Goal: Task Accomplishment & Management: Manage account settings

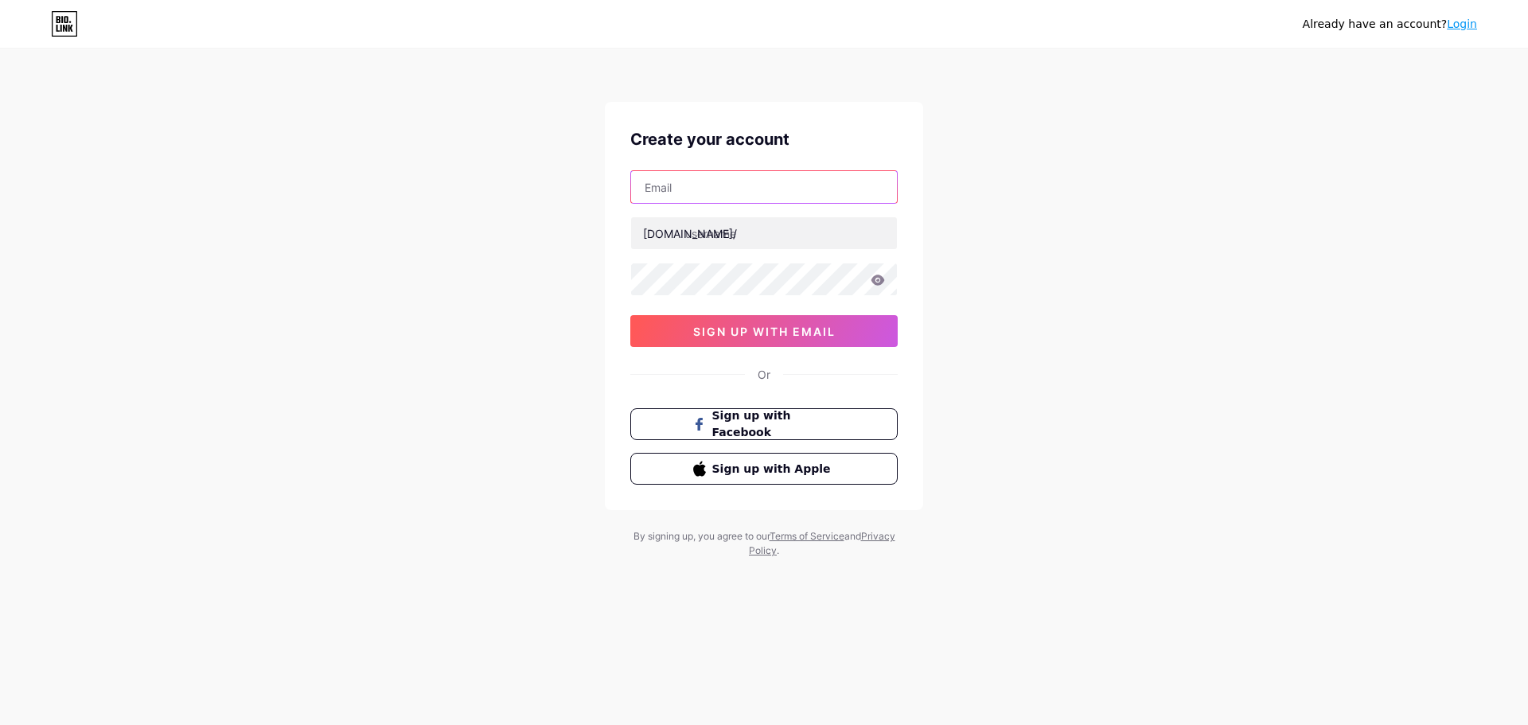
click at [732, 189] on input "text" at bounding box center [764, 187] width 266 height 32
click at [1133, 265] on div "Already have an account? Login Create your account bio.link/ sign up with email…" at bounding box center [764, 304] width 1528 height 609
click at [798, 337] on span "sign up with email" at bounding box center [764, 332] width 142 height 14
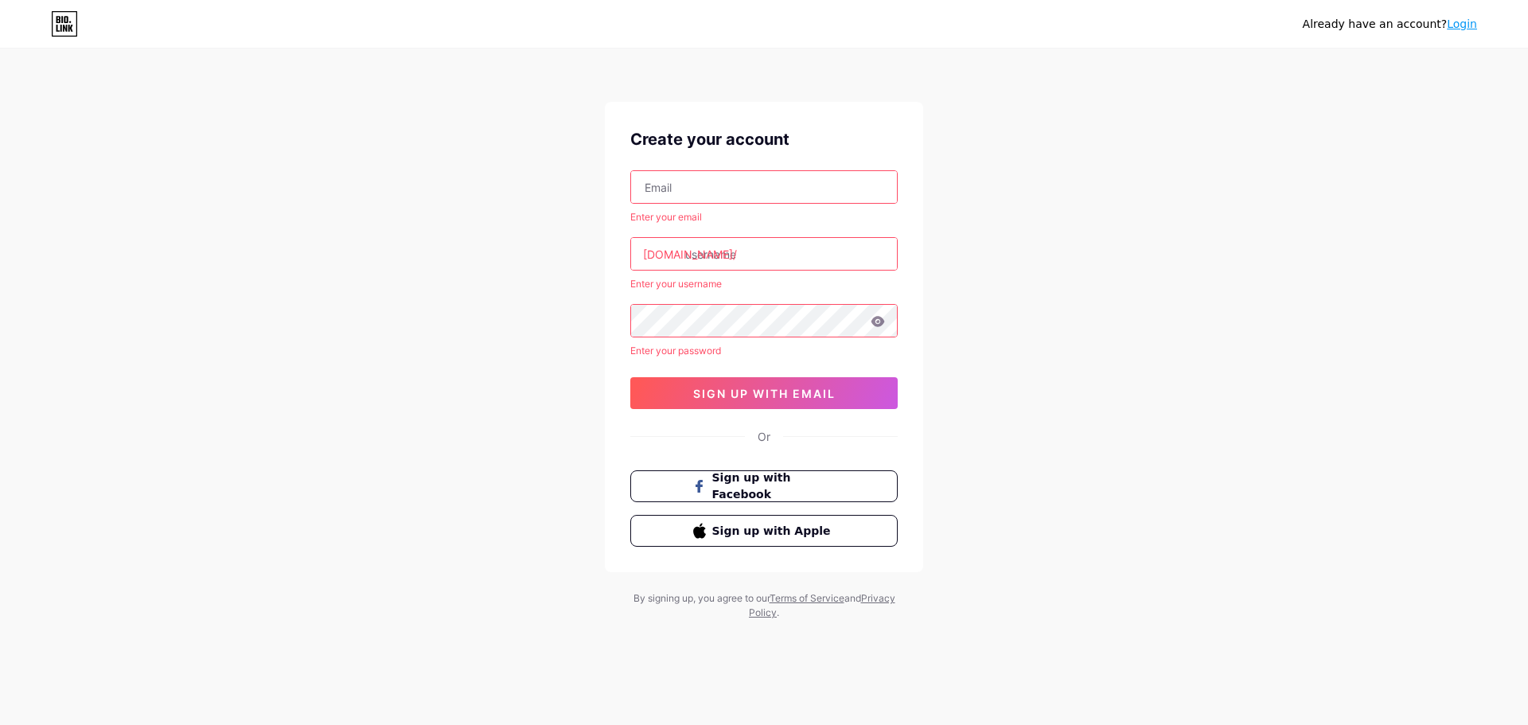
click at [712, 188] on input "text" at bounding box center [764, 187] width 266 height 32
type input "thanhcong33445566@gmail.com"
click at [1093, 251] on div "Already have an account? Login Create your account thanhcong33445566@gmail.com …" at bounding box center [764, 335] width 1528 height 671
click at [68, 26] on icon at bounding box center [64, 23] width 27 height 25
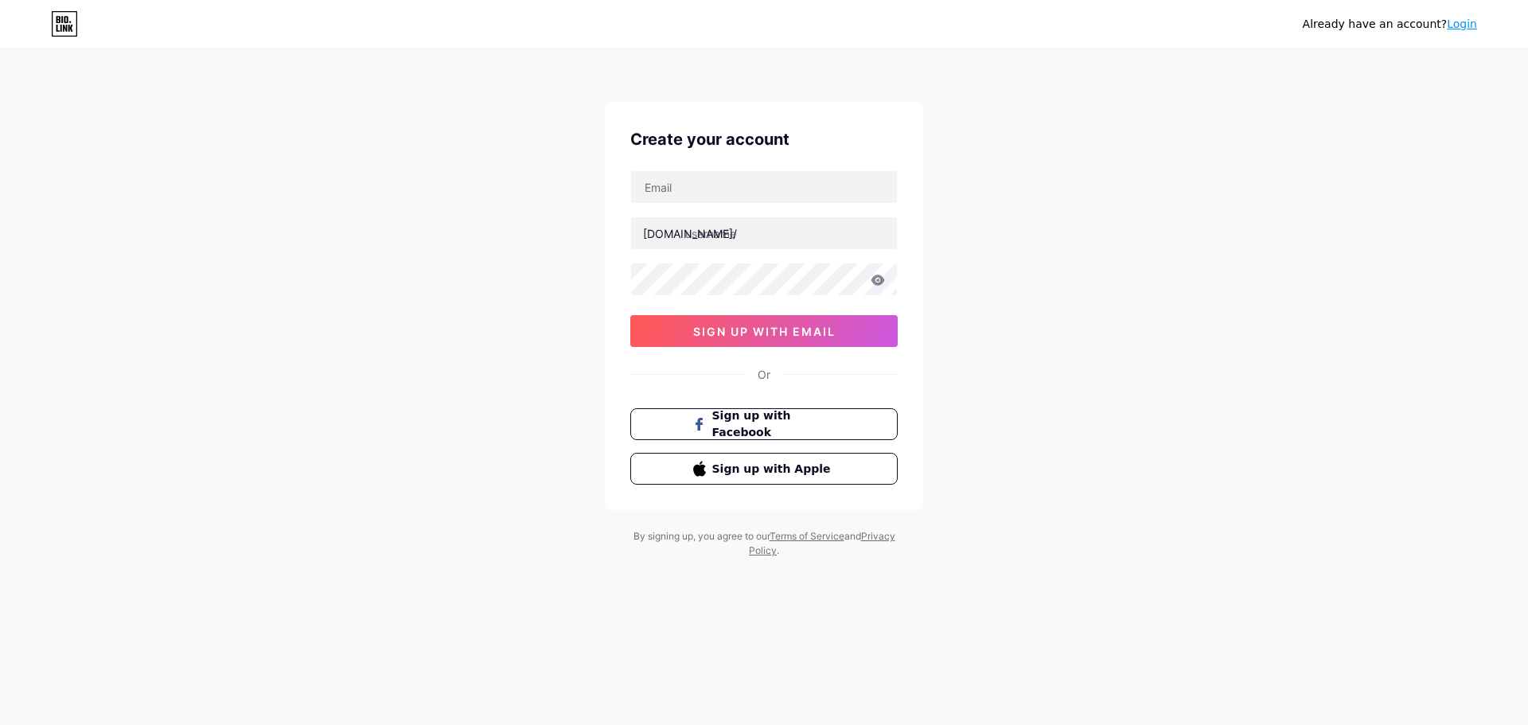
drag, startPoint x: 57, startPoint y: 18, endPoint x: 148, endPoint y: 67, distance: 103.3
click at [57, 19] on icon at bounding box center [59, 19] width 4 height 7
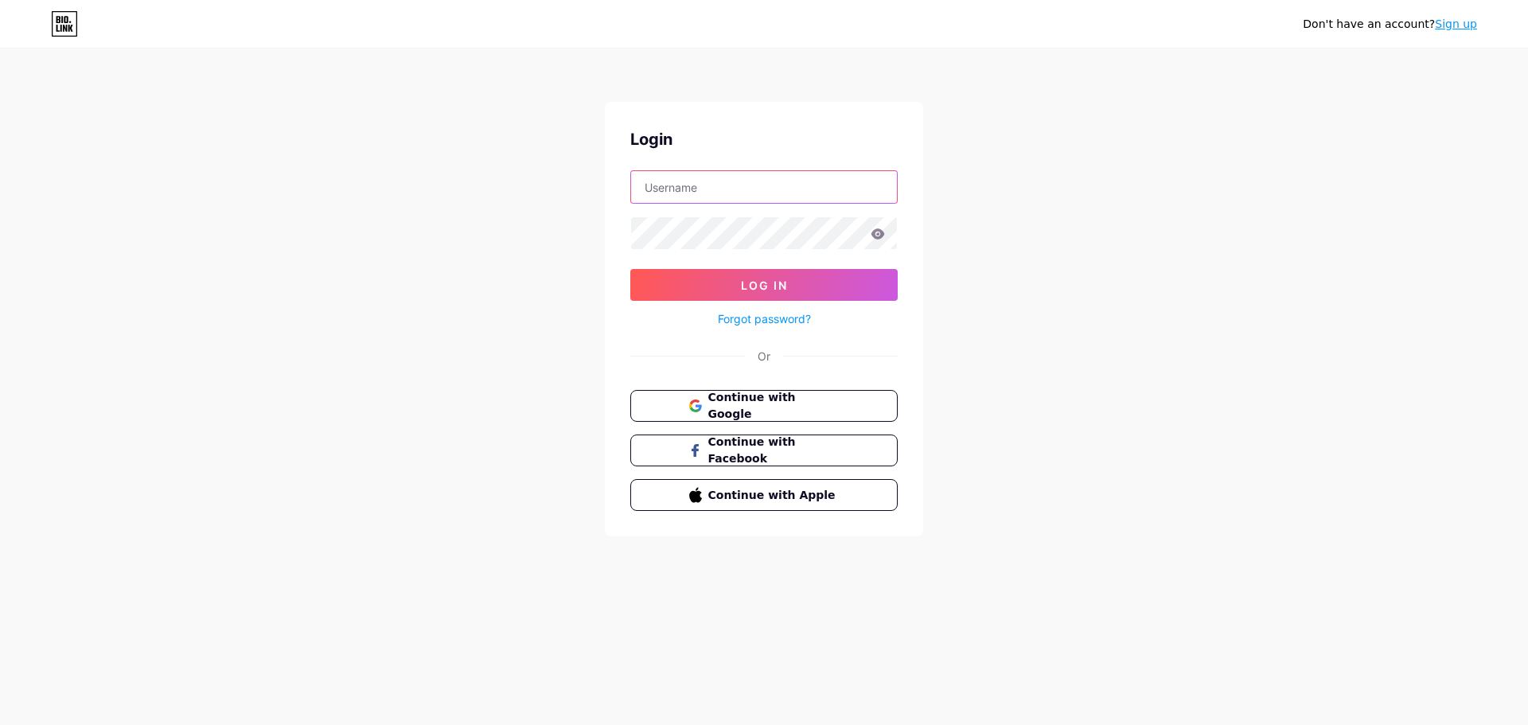
click at [700, 190] on input "text" at bounding box center [764, 187] width 266 height 32
type input "thanhcong33445566@gmail.com"
click at [777, 410] on span "Continue with Google" at bounding box center [773, 406] width 133 height 34
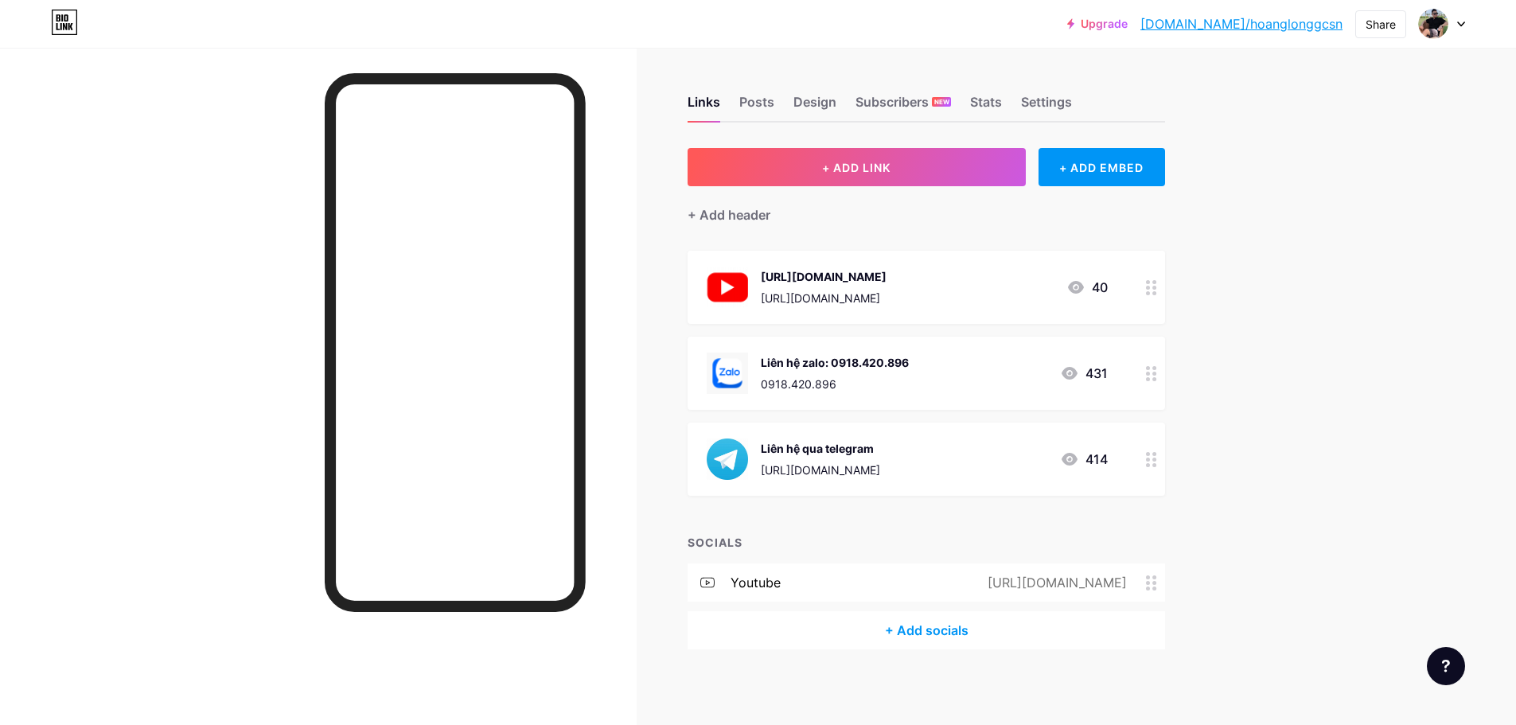
click at [1156, 290] on icon at bounding box center [1151, 287] width 11 height 15
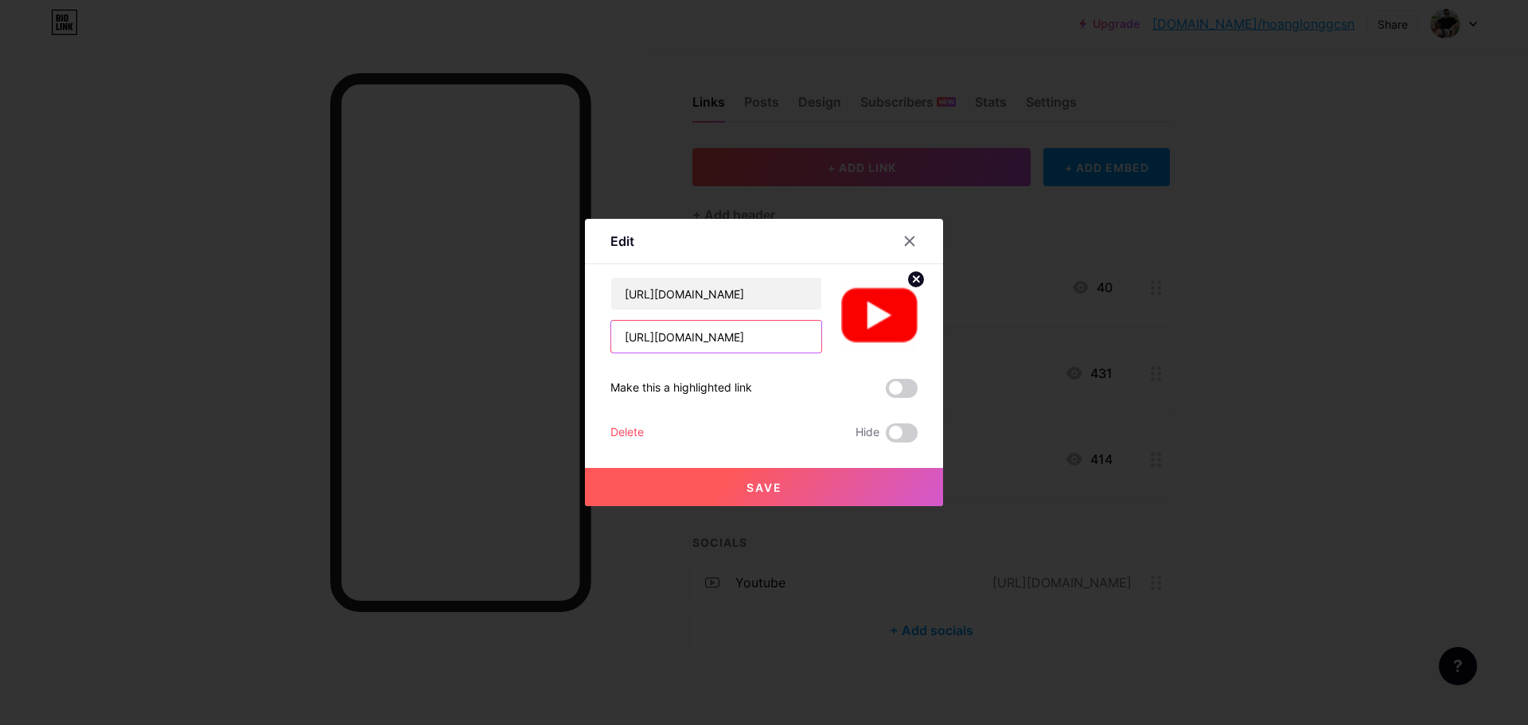
click at [773, 335] on input "[URL][DOMAIN_NAME]" at bounding box center [716, 337] width 210 height 32
click at [773, 295] on input "[URL][DOMAIN_NAME]" at bounding box center [716, 294] width 210 height 32
type input "[URL][DOMAIN_NAME]"
click at [794, 334] on input "[URL][DOMAIN_NAME]" at bounding box center [716, 337] width 210 height 32
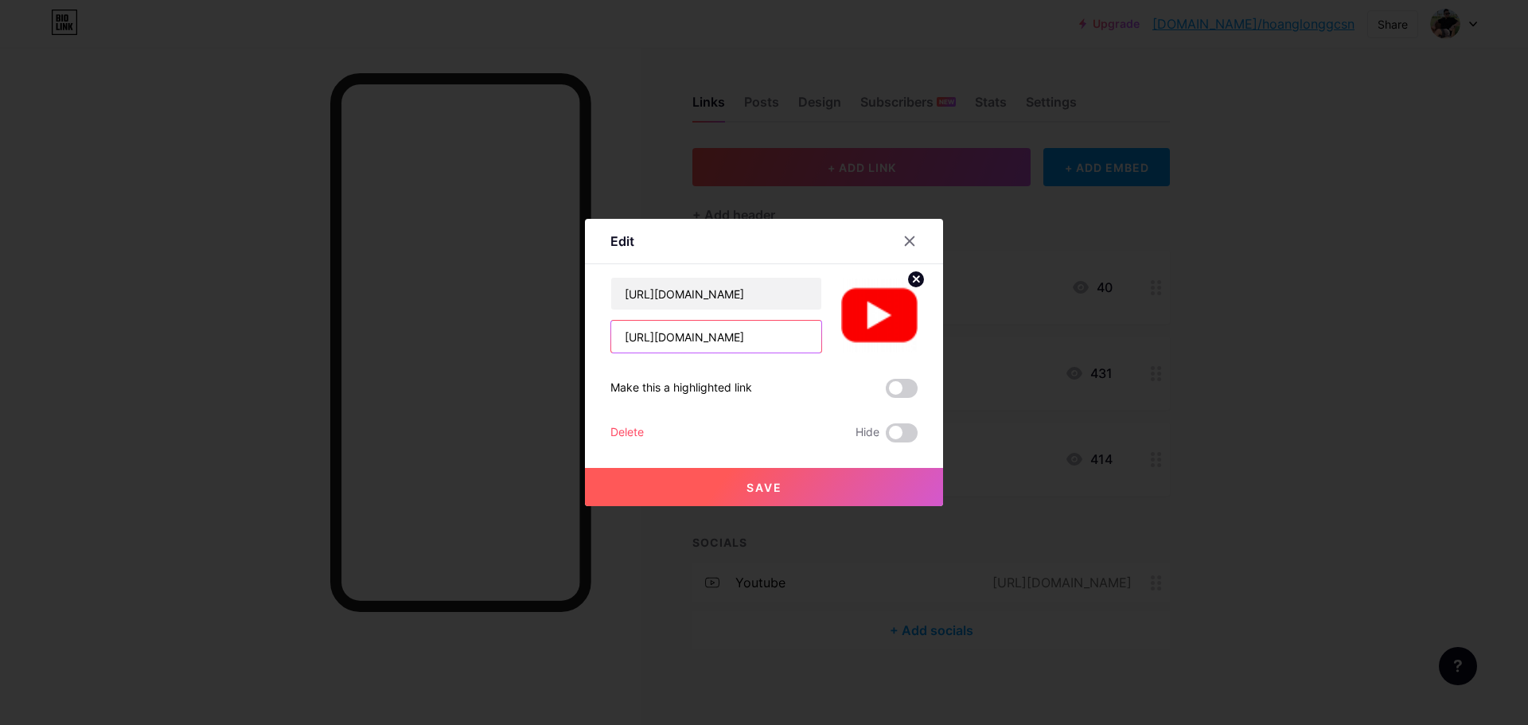
type input "[URL][DOMAIN_NAME]"
drag, startPoint x: 743, startPoint y: 486, endPoint x: 783, endPoint y: 481, distance: 41.0
click at [747, 486] on span "Save" at bounding box center [765, 488] width 36 height 14
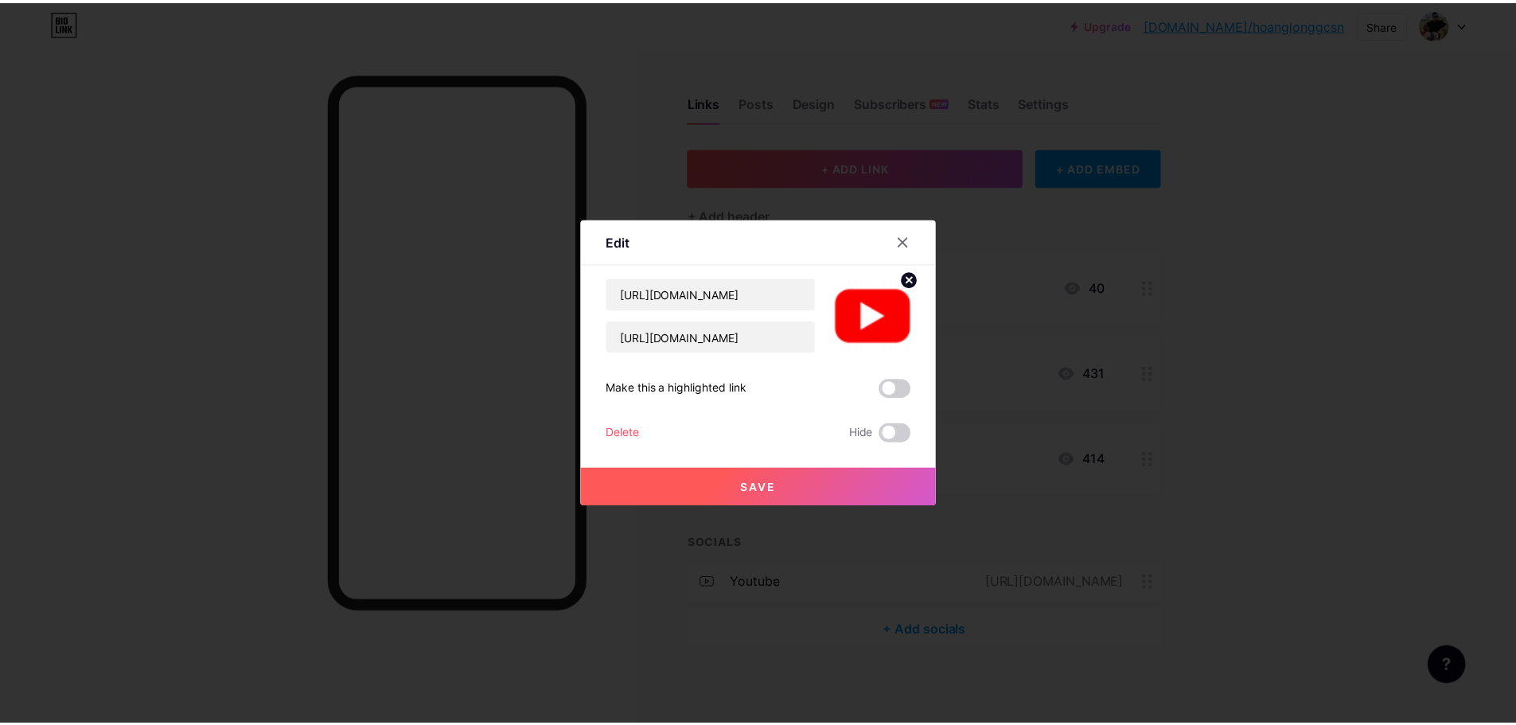
scroll to position [0, 0]
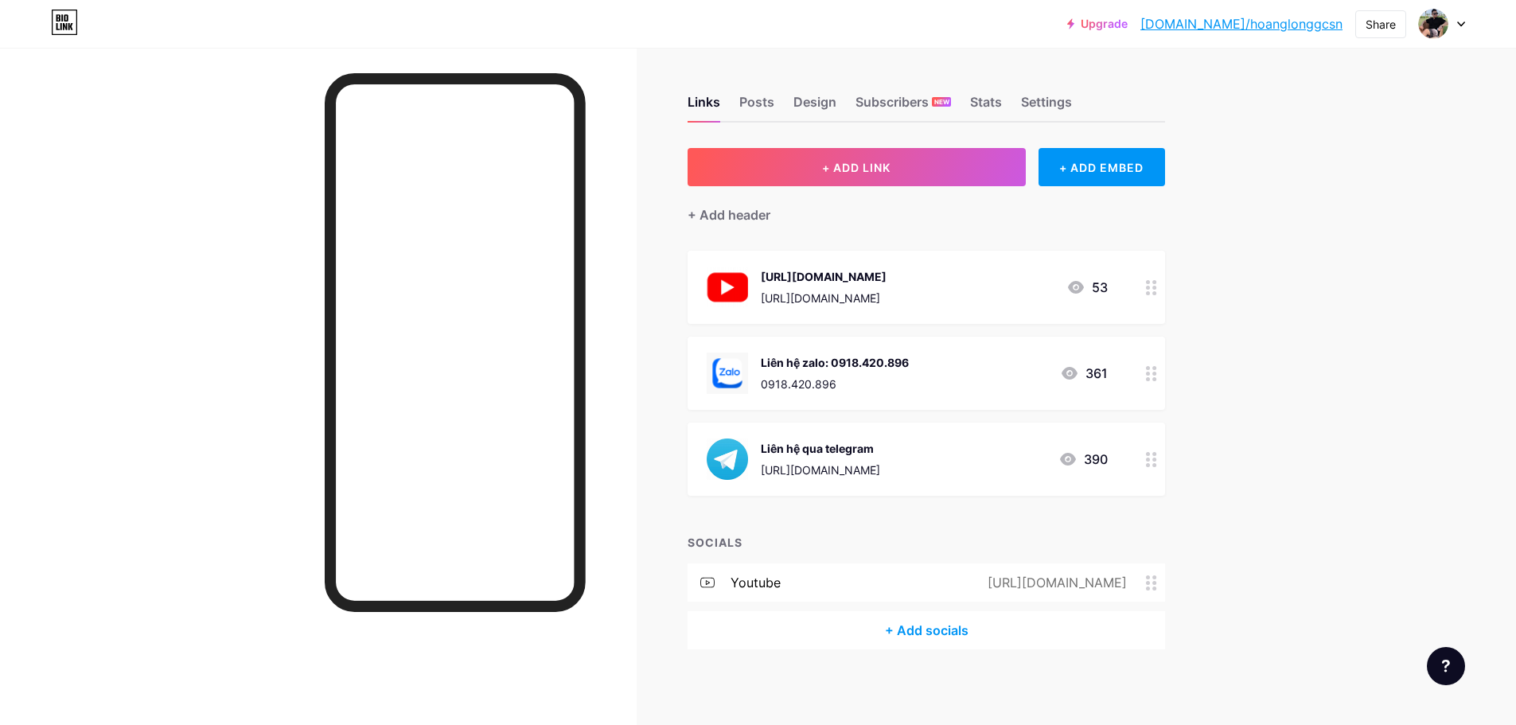
click at [1156, 461] on icon at bounding box center [1151, 459] width 11 height 15
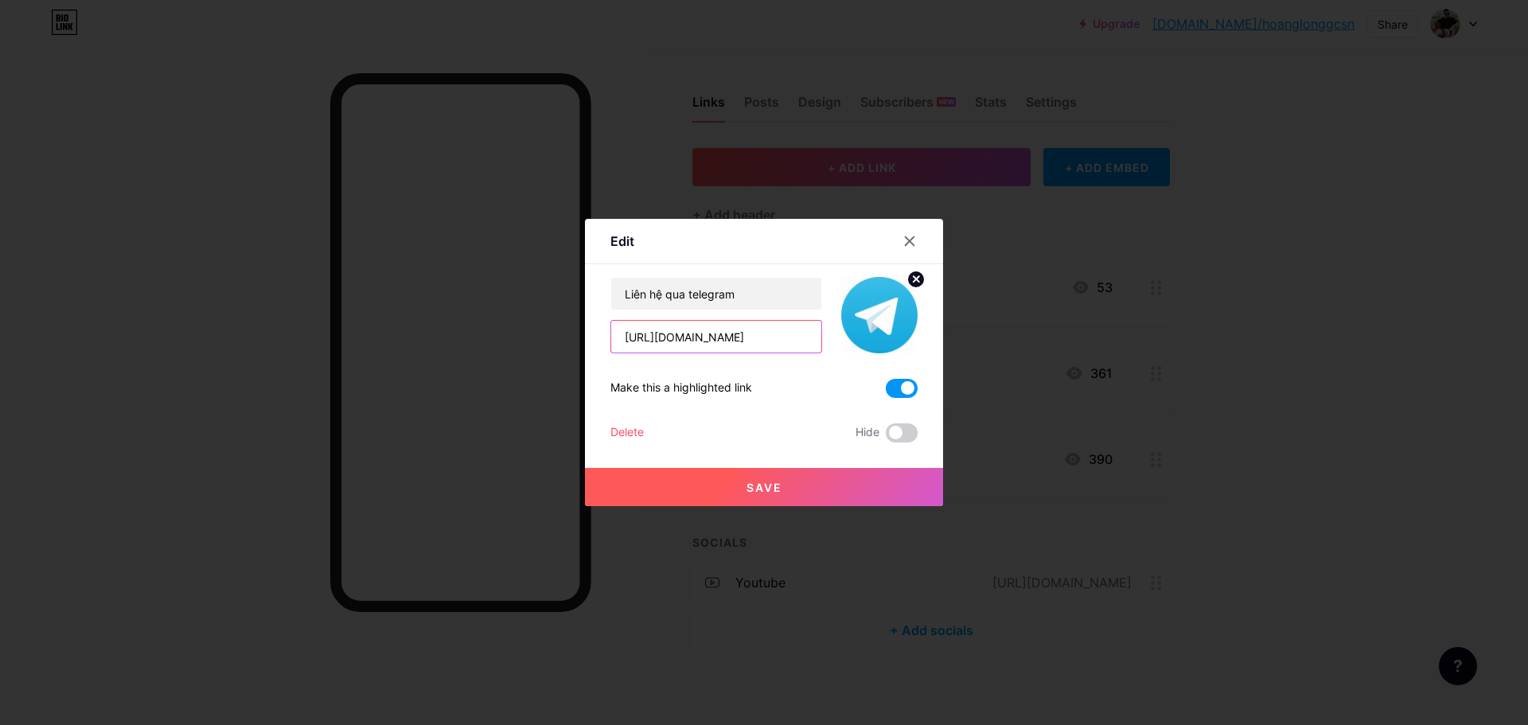
drag, startPoint x: 747, startPoint y: 343, endPoint x: 538, endPoint y: 358, distance: 209.1
click at [538, 358] on div "Edit Content YouTube Play YouTube video without leaving your page. ADD Vimeo Pl…" at bounding box center [764, 362] width 1528 height 725
click at [734, 337] on input "[URL][DOMAIN_NAME]" at bounding box center [716, 337] width 210 height 32
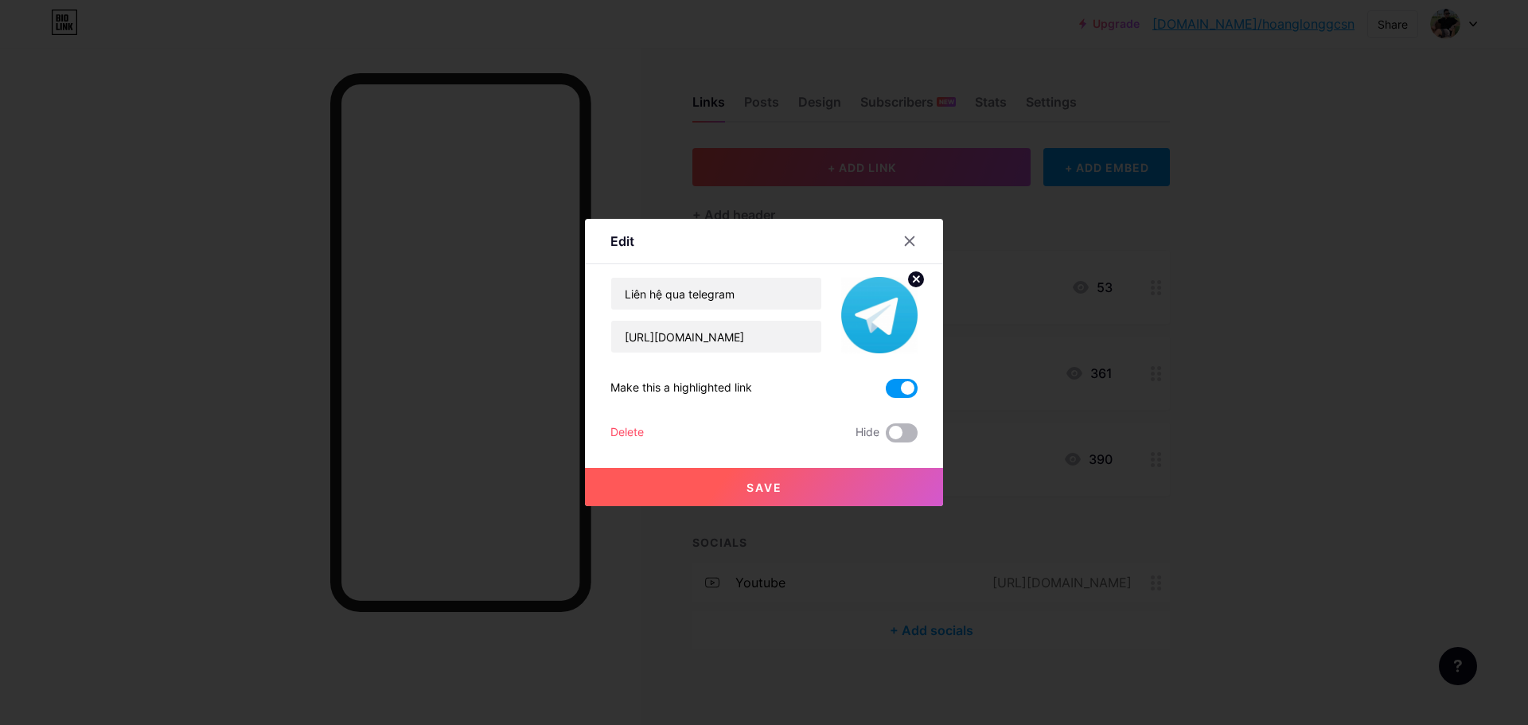
click at [900, 437] on span at bounding box center [902, 432] width 32 height 19
click at [886, 437] on input "checkbox" at bounding box center [886, 437] width 0 height 0
click at [784, 492] on button "Save" at bounding box center [764, 487] width 358 height 38
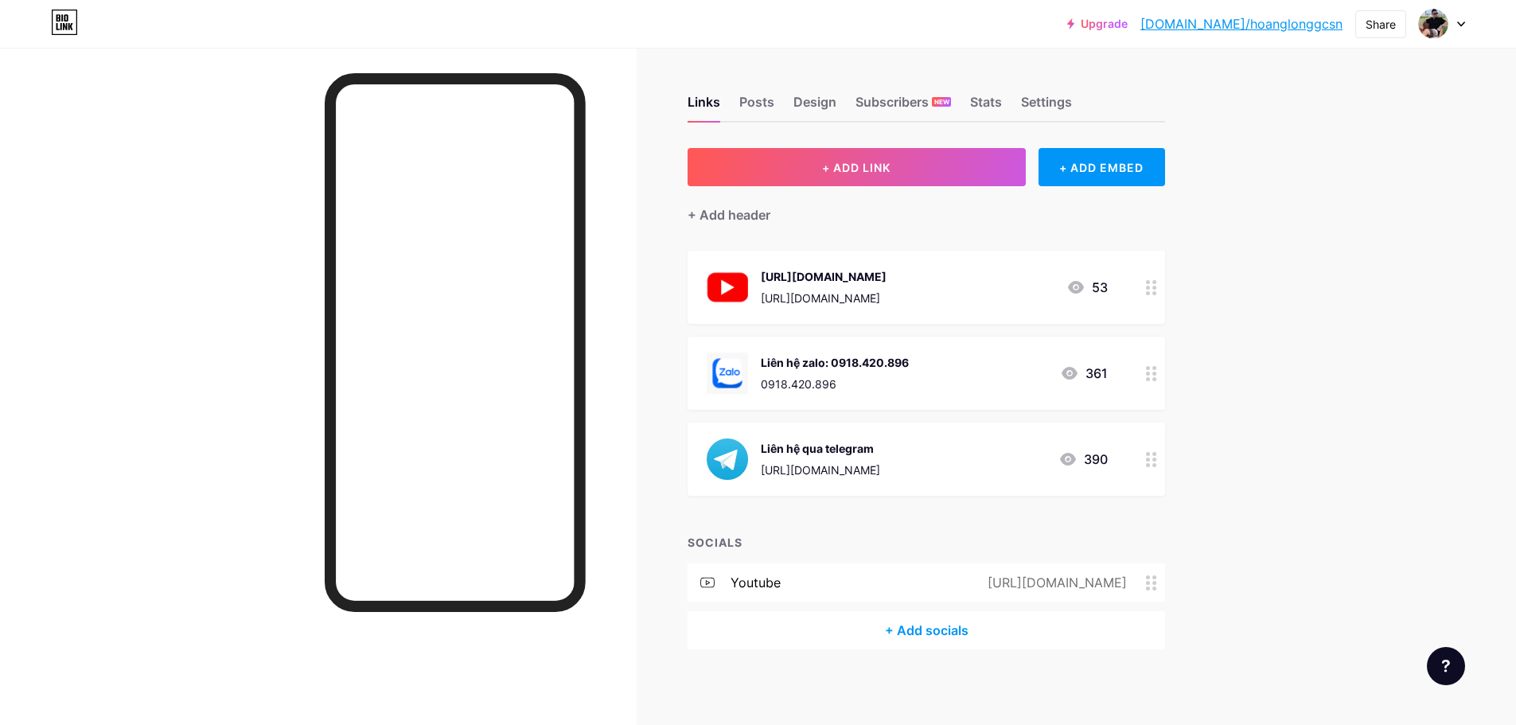
click at [1157, 463] on icon at bounding box center [1151, 459] width 11 height 15
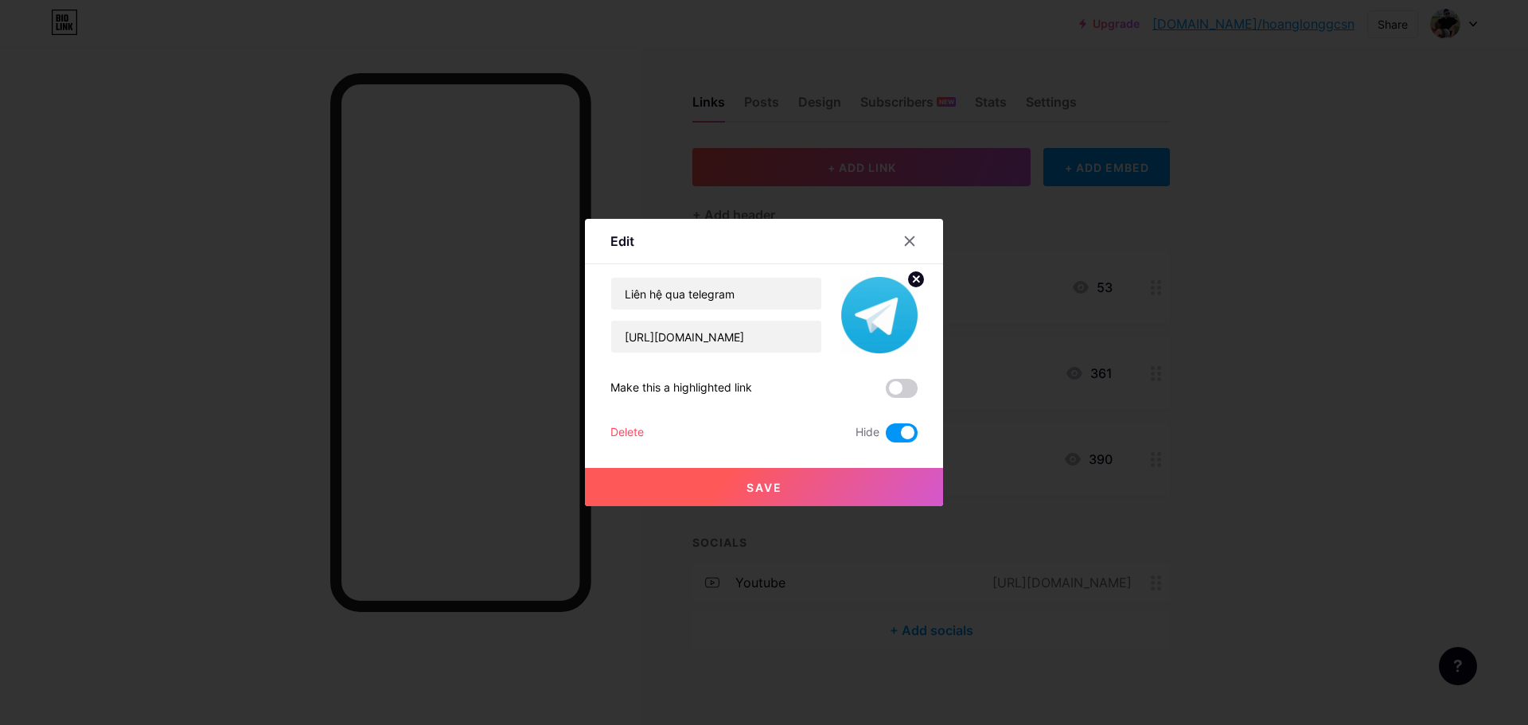
click at [888, 433] on span at bounding box center [902, 432] width 32 height 19
click at [886, 437] on input "checkbox" at bounding box center [886, 437] width 0 height 0
click at [899, 388] on span at bounding box center [902, 388] width 32 height 19
click at [886, 392] on input "checkbox" at bounding box center [886, 392] width 0 height 0
click at [757, 490] on span "Save" at bounding box center [765, 488] width 36 height 14
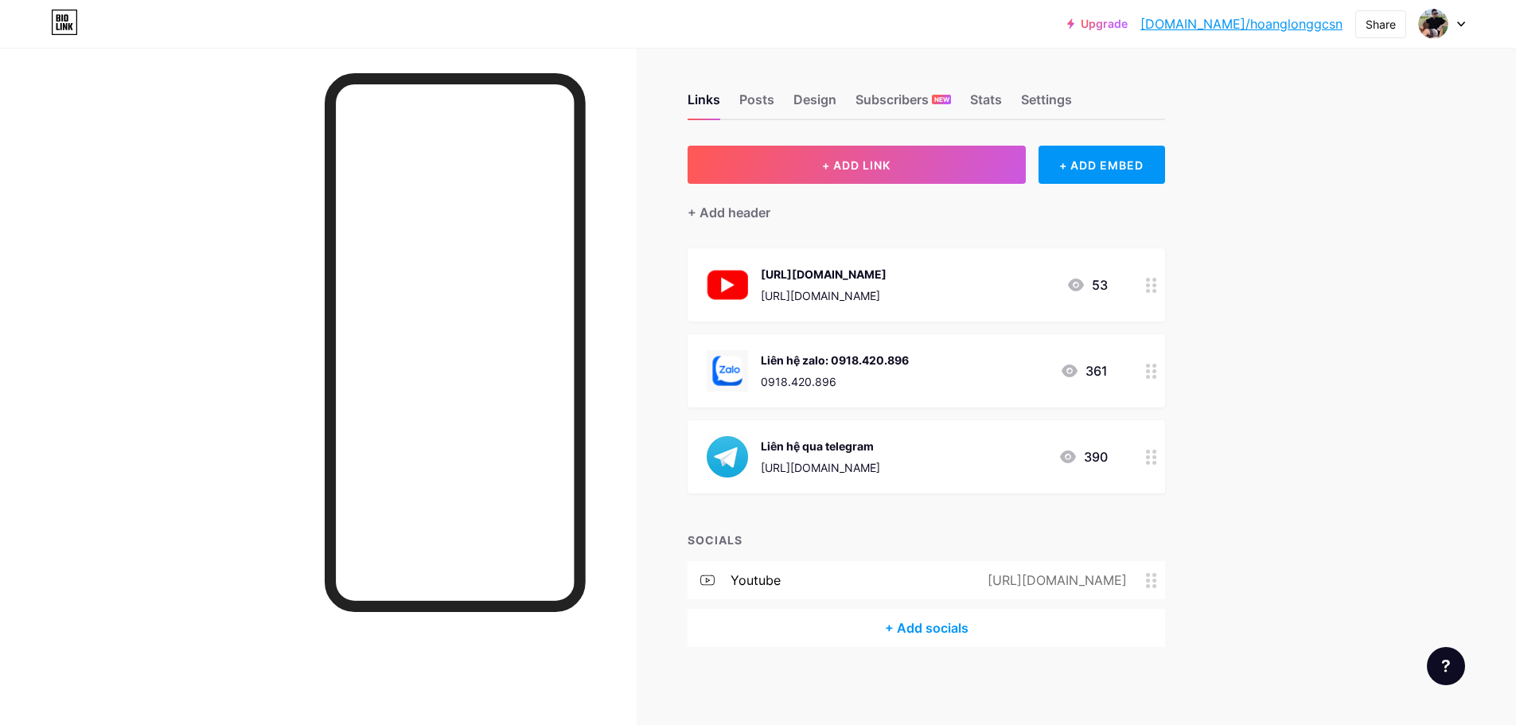
scroll to position [3, 0]
click at [1430, 30] on img at bounding box center [1433, 23] width 25 height 25
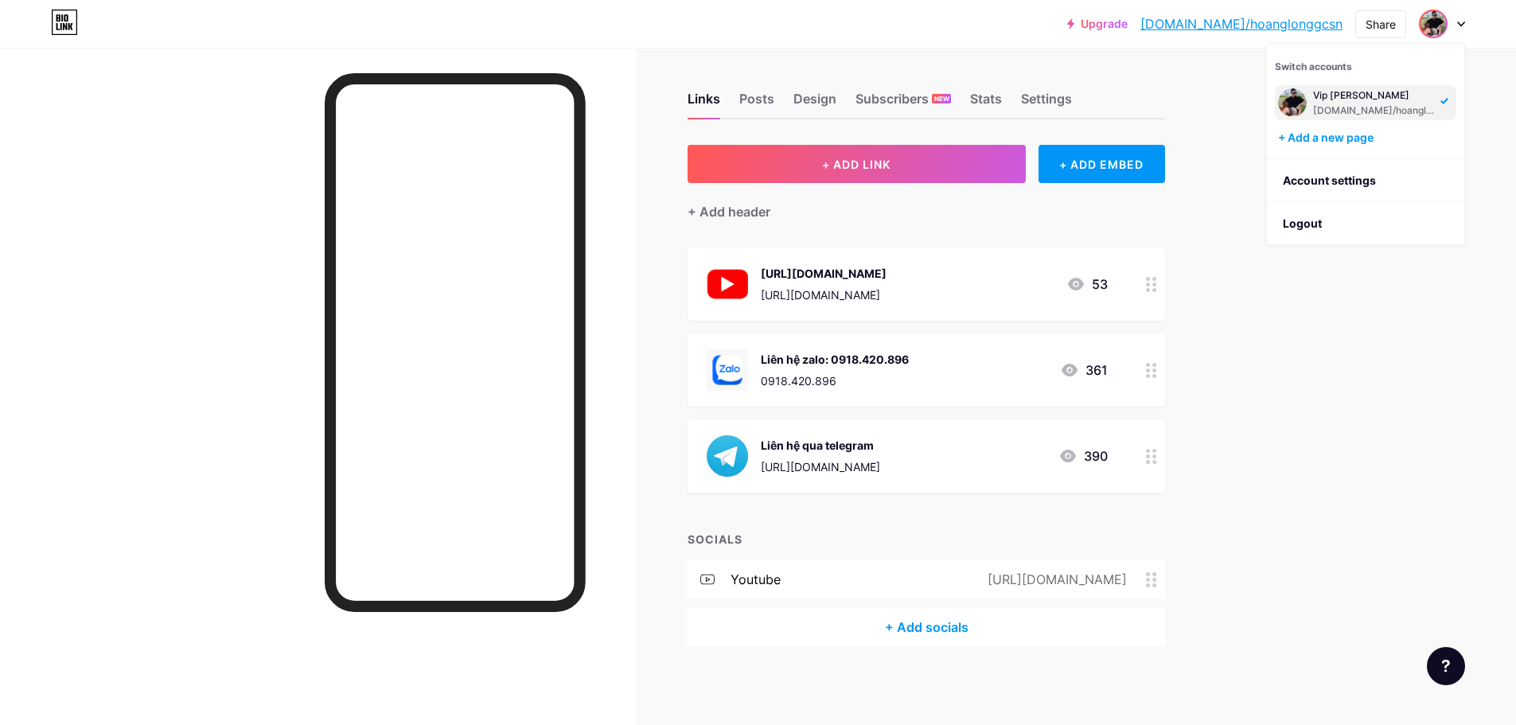
click at [1246, 179] on div "Upgrade [DOMAIN_NAME]/hoangl... [DOMAIN_NAME]/hoanglonggcsn Share Switch accoun…" at bounding box center [758, 361] width 1516 height 729
click at [1258, 23] on link "[DOMAIN_NAME]/hoanglonggcsn" at bounding box center [1242, 23] width 202 height 19
click at [1128, 27] on link "Upgrade" at bounding box center [1097, 24] width 60 height 13
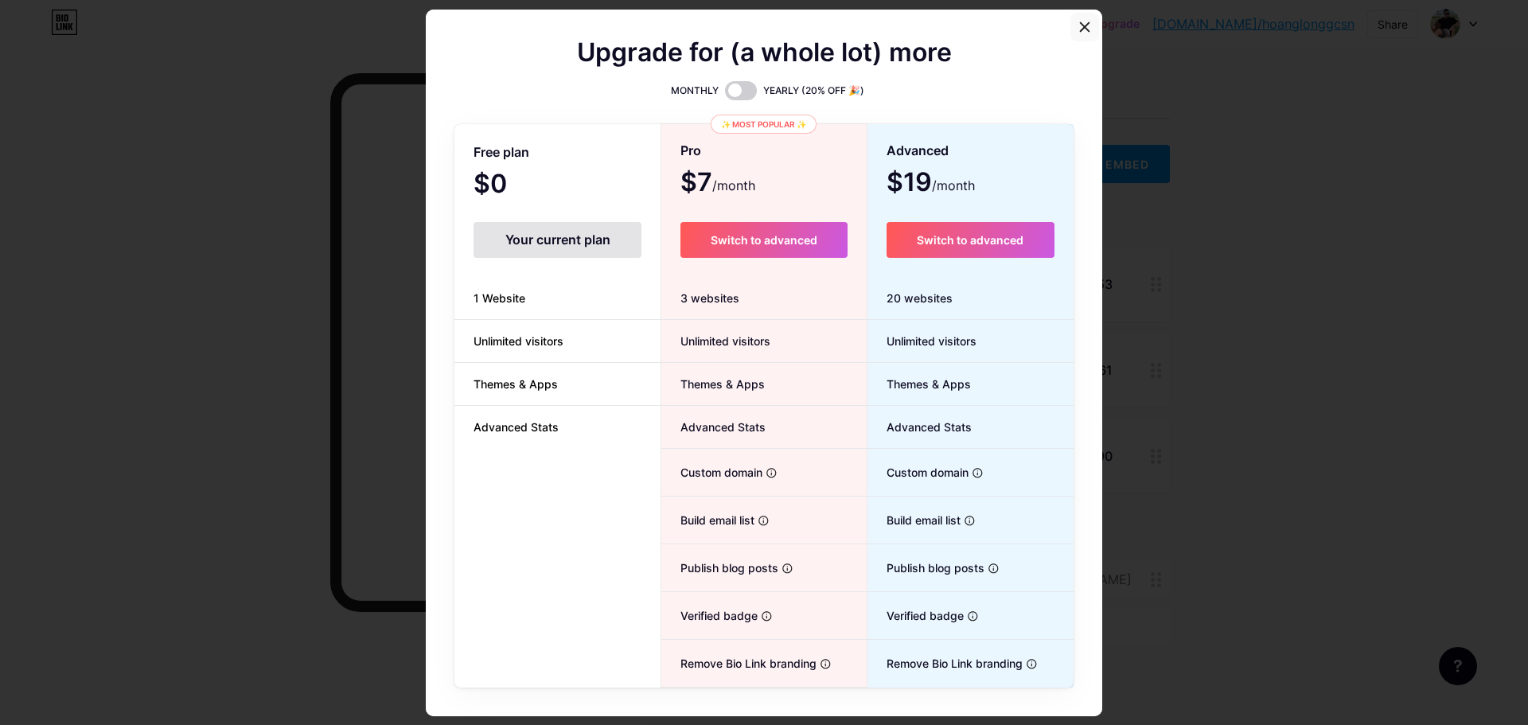
click at [1087, 19] on div at bounding box center [1085, 27] width 29 height 29
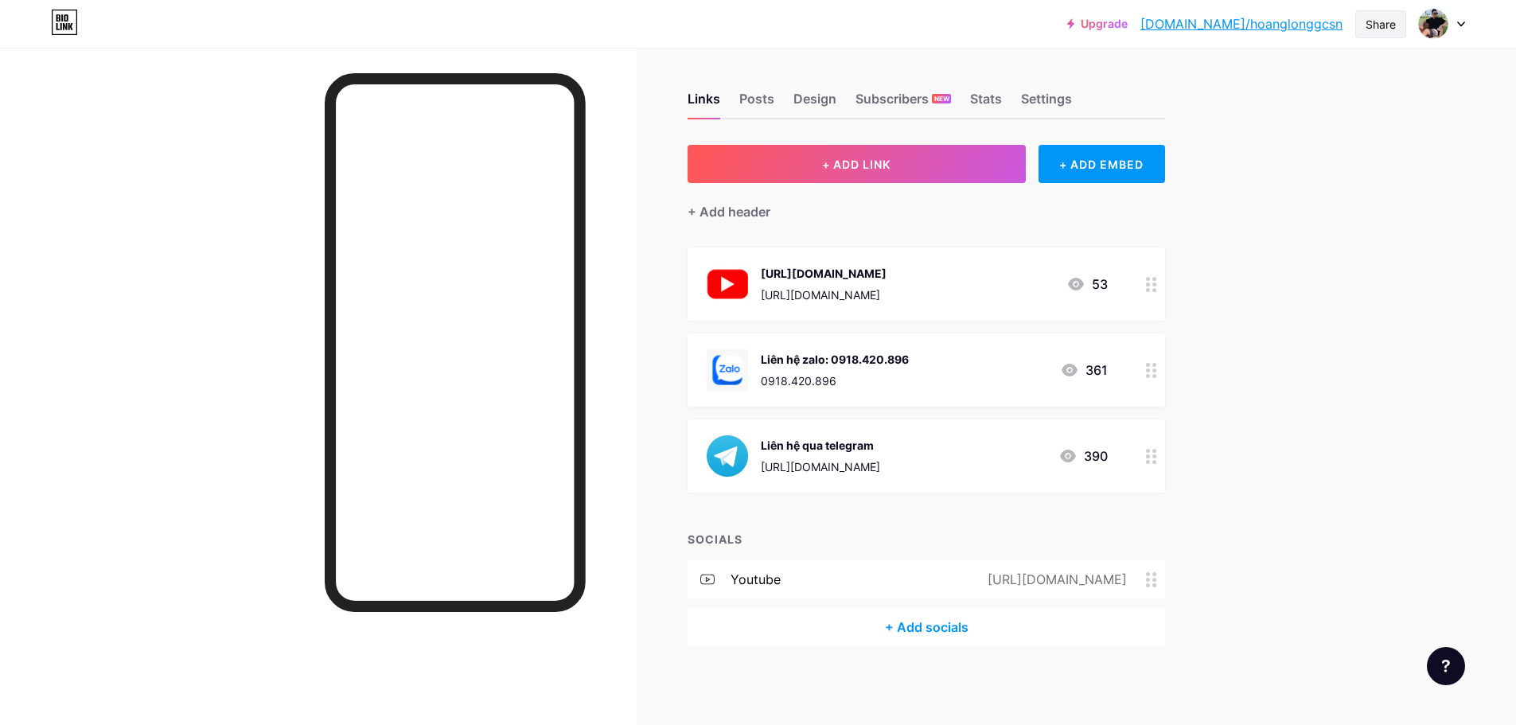
click at [1379, 29] on div "Share" at bounding box center [1381, 24] width 30 height 17
click at [1274, 84] on div "Copy link" at bounding box center [1286, 82] width 237 height 38
click at [1348, 233] on div "Upgrade [DOMAIN_NAME]/hoangl... [DOMAIN_NAME]/hoanglonggcsn Share Copied [URL][…" at bounding box center [758, 361] width 1516 height 729
